Goal: Navigation & Orientation: Understand site structure

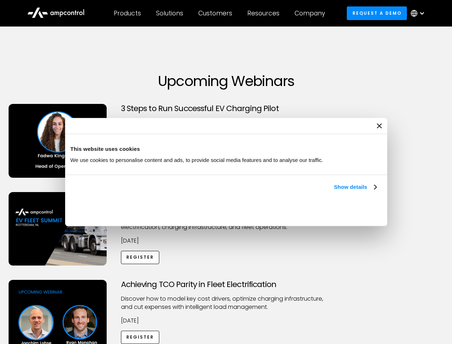
click at [334, 191] on link "Show details" at bounding box center [355, 187] width 42 height 9
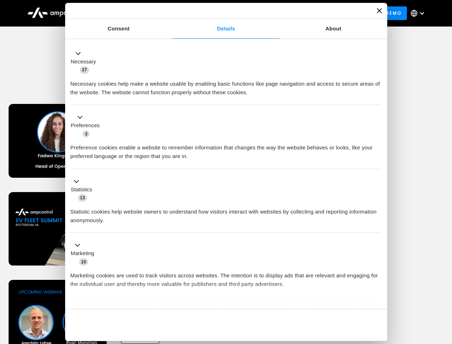
click at [378, 97] on div "Necessary cookies help make a website usable by enabling basic functions like p…" at bounding box center [227, 85] width 312 height 23
click at [445, 289] on div "Achieving TCO Parity in Fleet Electrification Discover how to model key cost dr…" at bounding box center [226, 336] width 450 height 112
click at [220, 13] on div "Customers" at bounding box center [215, 13] width 34 height 8
click at [127, 13] on div "Products" at bounding box center [127, 13] width 27 height 8
click at [170, 13] on div "Solutions" at bounding box center [169, 13] width 27 height 8
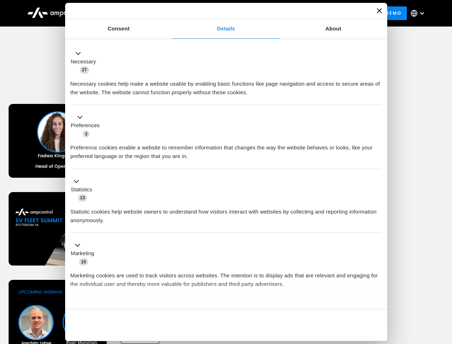
click at [217, 13] on div "Customers" at bounding box center [215, 13] width 34 height 8
click at [265, 13] on div "Resources" at bounding box center [264, 13] width 32 height 8
click at [312, 13] on div "Company" at bounding box center [310, 13] width 30 height 8
click at [420, 13] on div at bounding box center [422, 13] width 6 height 6
